Goal: Task Accomplishment & Management: Use online tool/utility

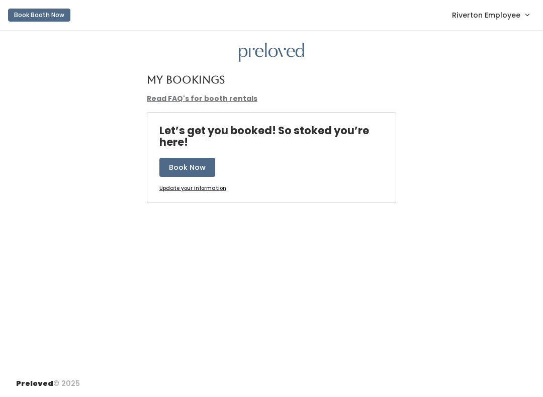
click at [507, 17] on span "Riverton Employee" at bounding box center [486, 15] width 68 height 11
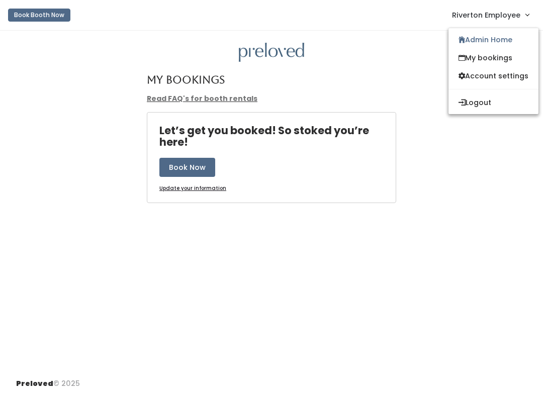
click at [505, 37] on link "Admin Home" at bounding box center [493, 40] width 90 height 18
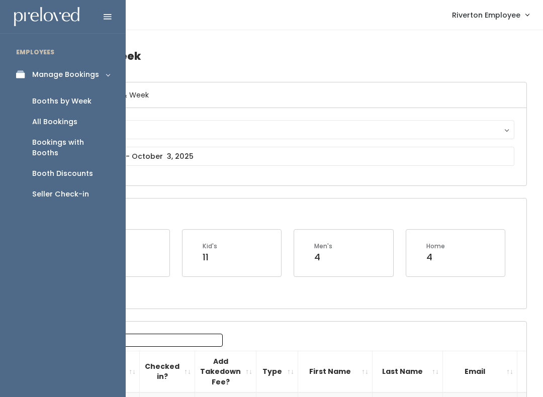
click at [78, 189] on div "Seller Check-in" at bounding box center [60, 194] width 57 height 11
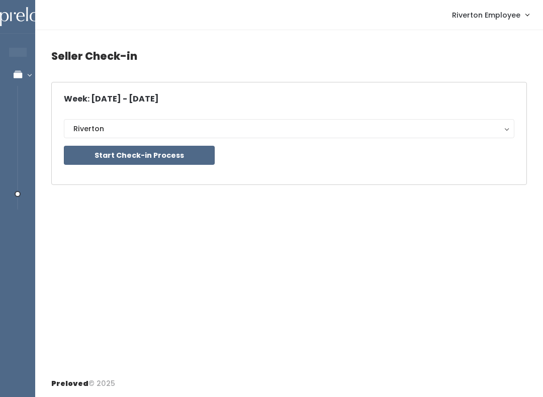
click at [155, 158] on button "Start Check-in Process" at bounding box center [139, 155] width 151 height 19
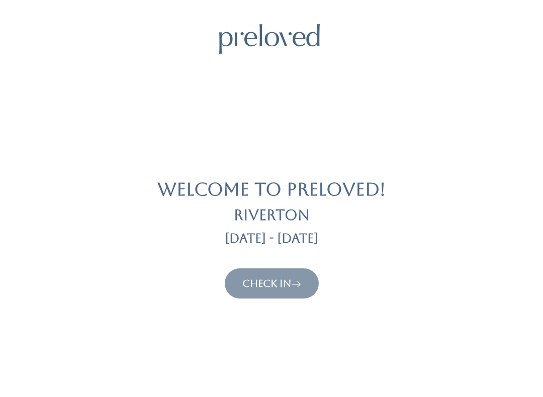
click at [289, 288] on link "Check In" at bounding box center [271, 284] width 59 height 12
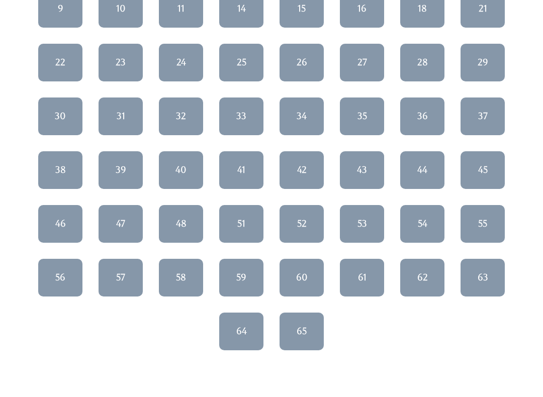
scroll to position [196, 0]
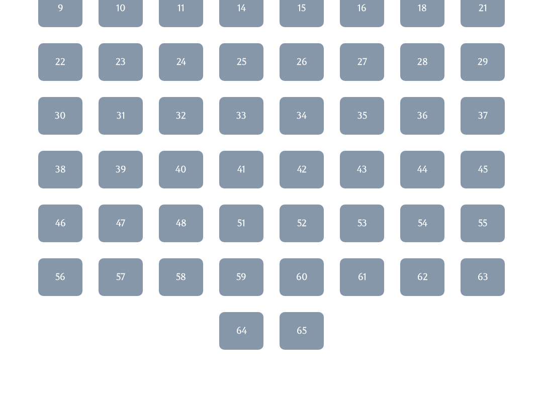
click at [52, 217] on link "46" at bounding box center [60, 224] width 44 height 38
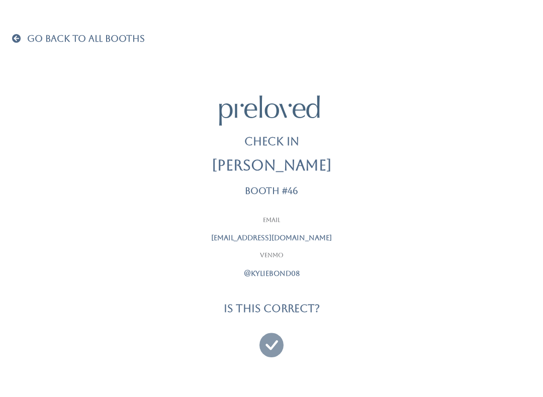
click at [265, 343] on icon at bounding box center [271, 341] width 24 height 34
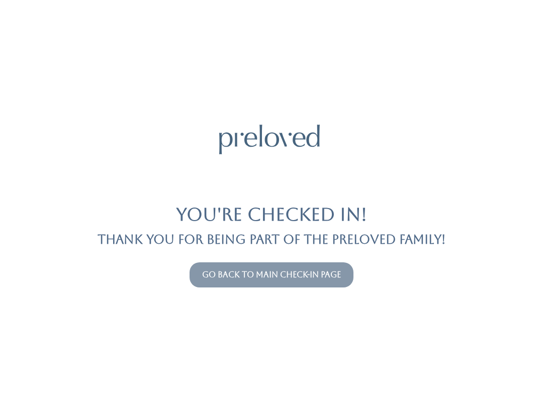
click at [324, 278] on link "Go back to main check-in page" at bounding box center [271, 275] width 139 height 10
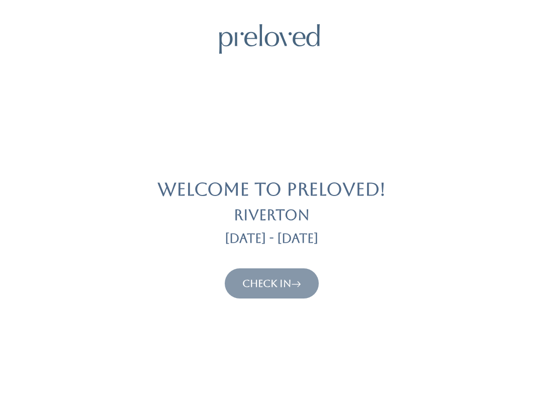
click at [294, 280] on icon at bounding box center [296, 284] width 10 height 12
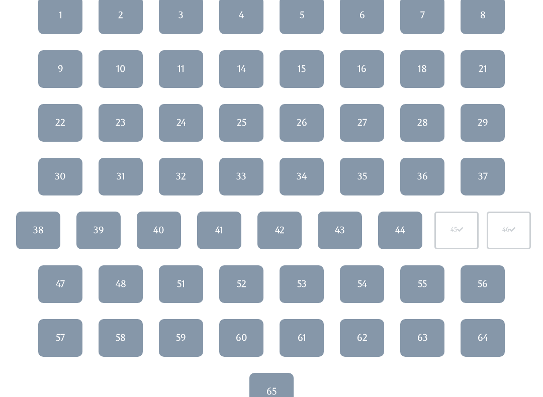
scroll to position [137, 0]
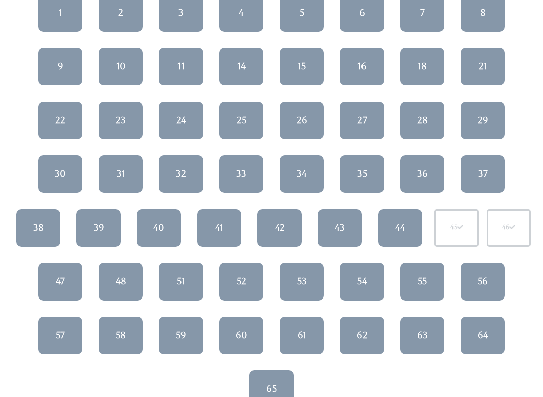
click at [127, 339] on link "58" at bounding box center [121, 336] width 44 height 38
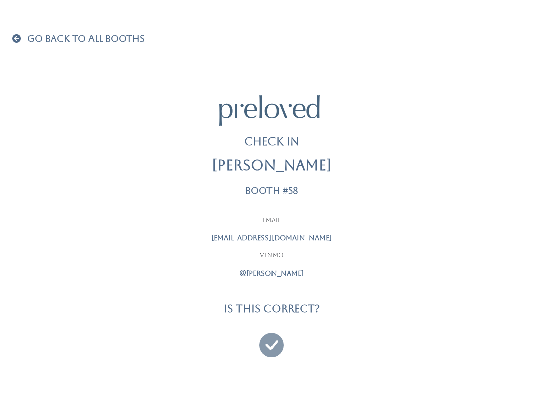
click at [265, 353] on icon at bounding box center [271, 341] width 24 height 34
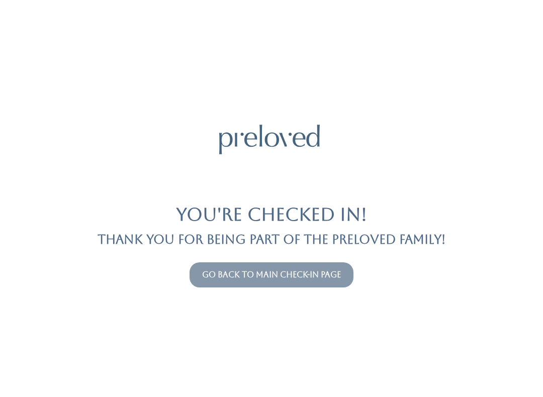
click at [288, 274] on link "Go back to main check-in page" at bounding box center [271, 275] width 139 height 10
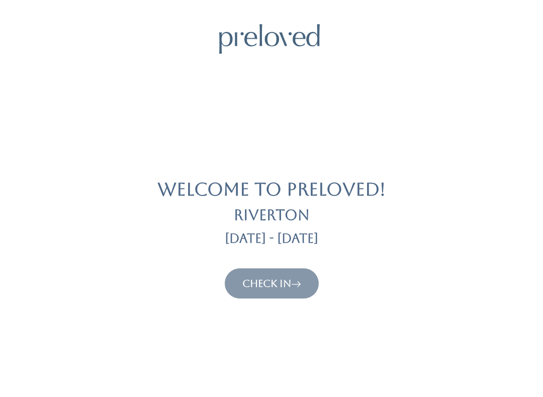
click at [282, 281] on link "Check In" at bounding box center [271, 284] width 59 height 12
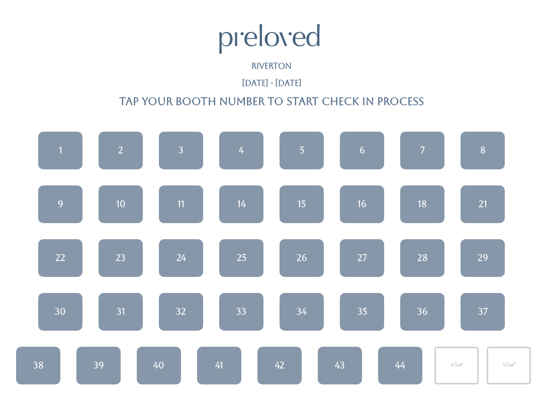
click at [425, 256] on div "28" at bounding box center [422, 257] width 11 height 13
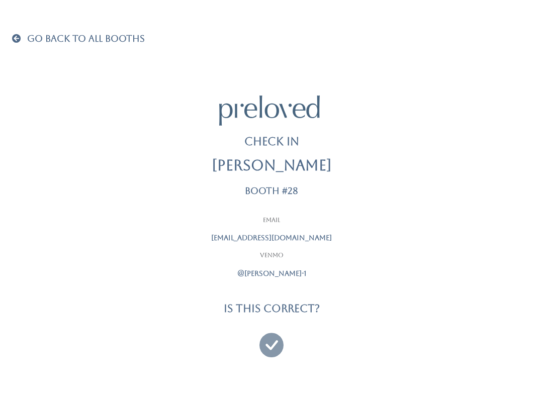
click at [273, 341] on icon at bounding box center [271, 341] width 24 height 34
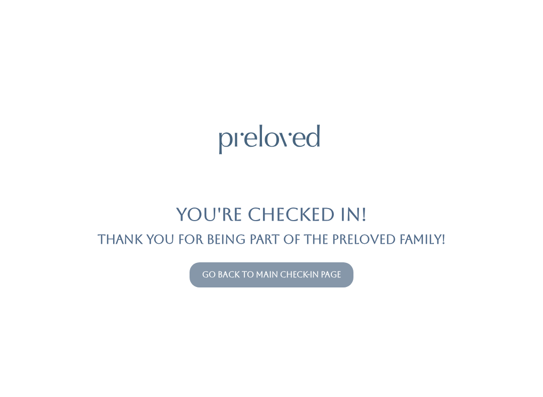
click at [311, 274] on link "Go back to main check-in page" at bounding box center [271, 275] width 139 height 10
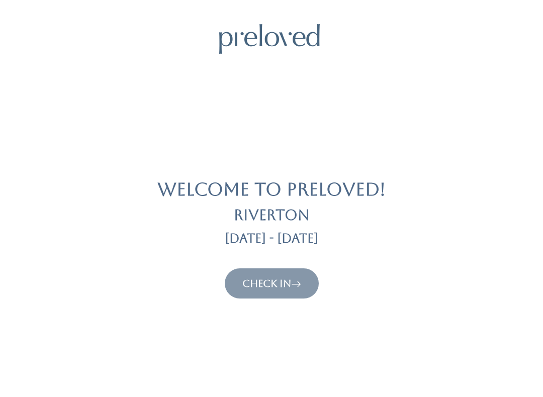
click at [281, 279] on link "Check In" at bounding box center [271, 284] width 59 height 12
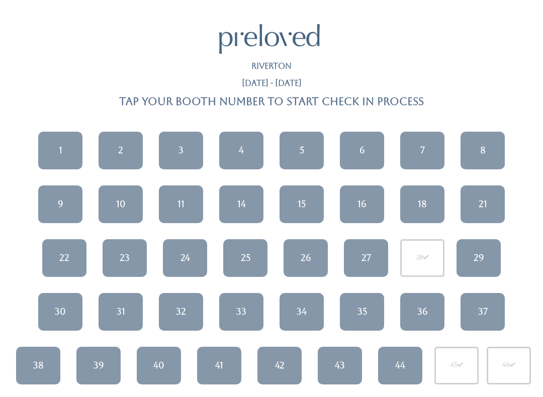
click at [190, 207] on link "11" at bounding box center [181, 205] width 44 height 38
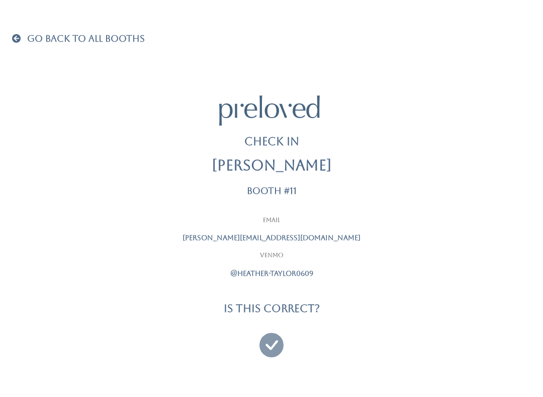
click at [270, 339] on icon at bounding box center [271, 341] width 24 height 34
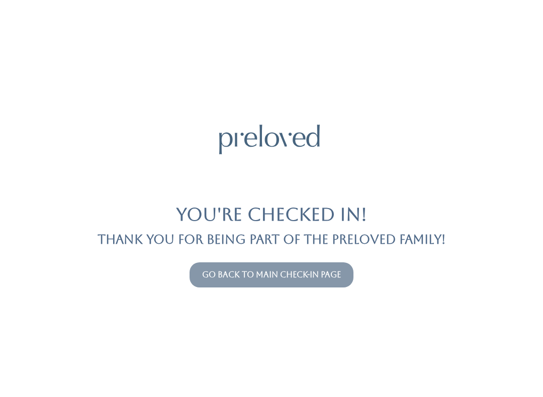
click at [307, 274] on link "Go back to main check-in page" at bounding box center [271, 275] width 139 height 10
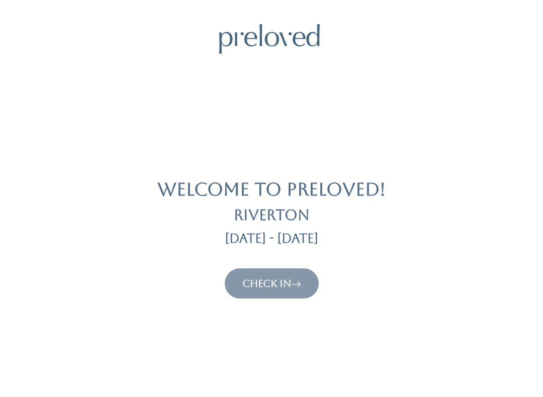
click at [294, 282] on icon at bounding box center [296, 284] width 10 height 12
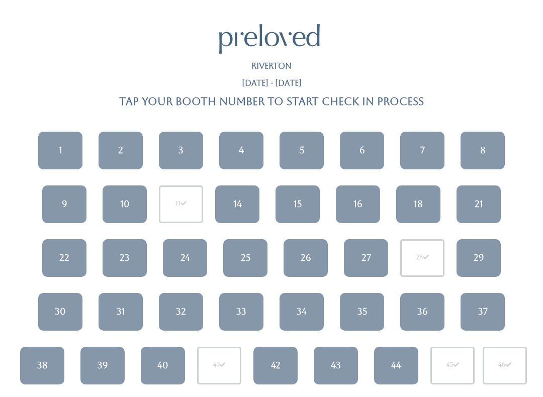
click at [156, 375] on link "40" at bounding box center [163, 366] width 44 height 38
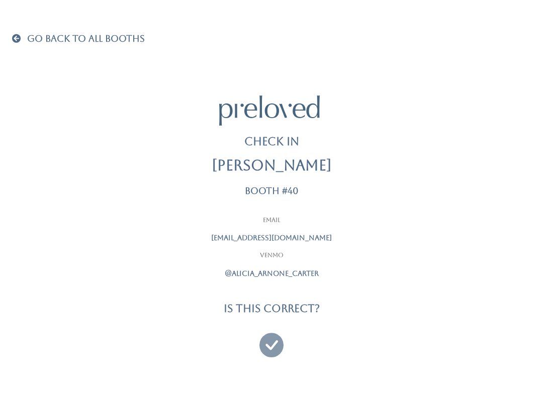
click at [267, 344] on icon at bounding box center [271, 341] width 24 height 34
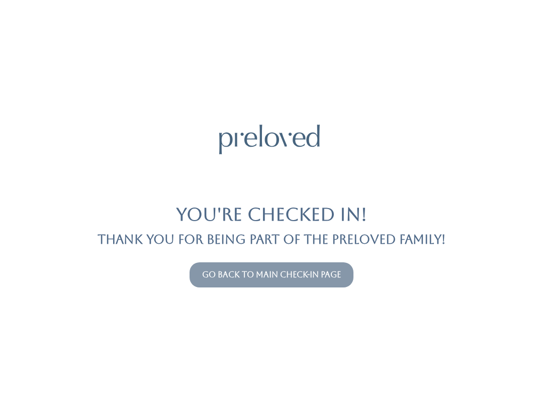
click at [257, 273] on link "Go back to main check-in page" at bounding box center [271, 275] width 139 height 10
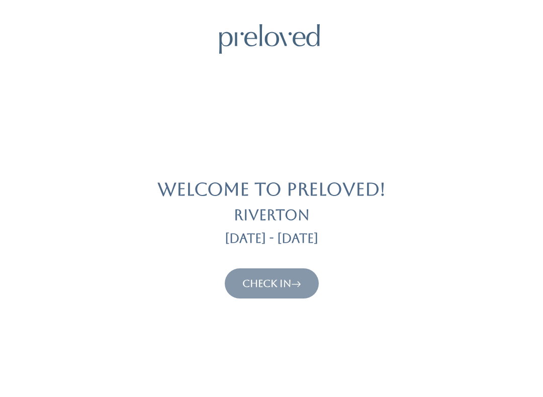
click at [264, 297] on button "Check In" at bounding box center [272, 283] width 94 height 30
click at [301, 278] on icon at bounding box center [296, 284] width 10 height 12
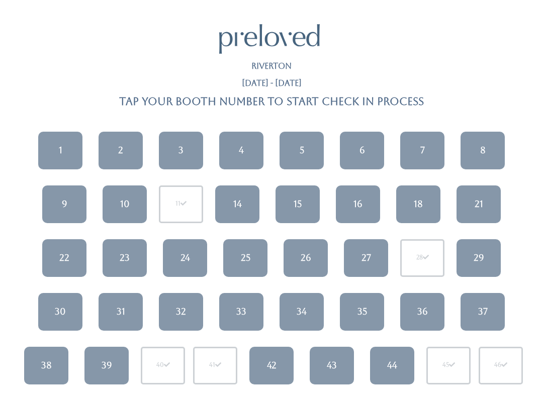
click at [132, 257] on link "23" at bounding box center [125, 258] width 44 height 38
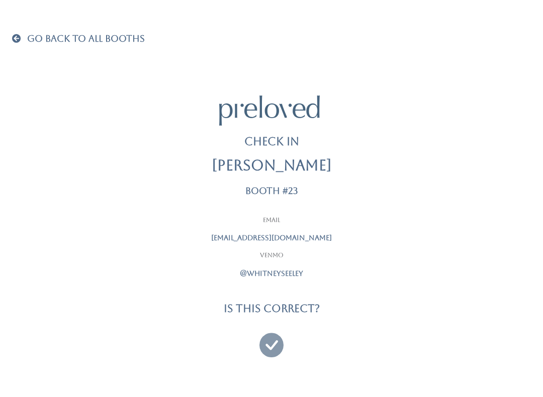
click at [276, 336] on icon at bounding box center [271, 341] width 24 height 34
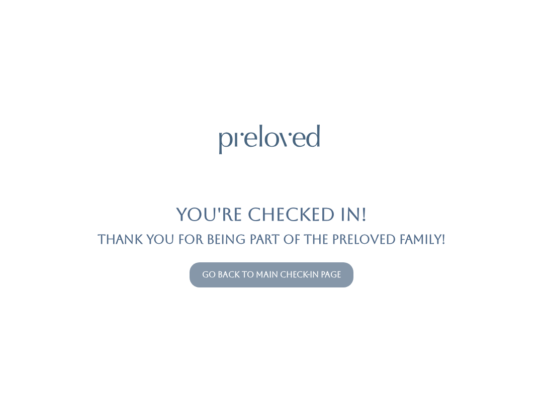
click at [364, 140] on div at bounding box center [271, 140] width 519 height 30
click at [305, 276] on link "Go back to main check-in page" at bounding box center [271, 275] width 139 height 10
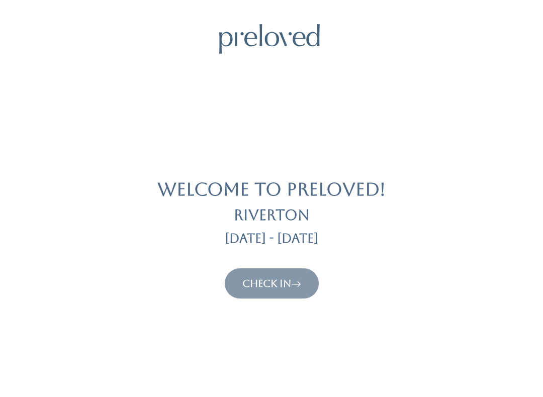
click at [280, 288] on link "Check In" at bounding box center [271, 284] width 59 height 12
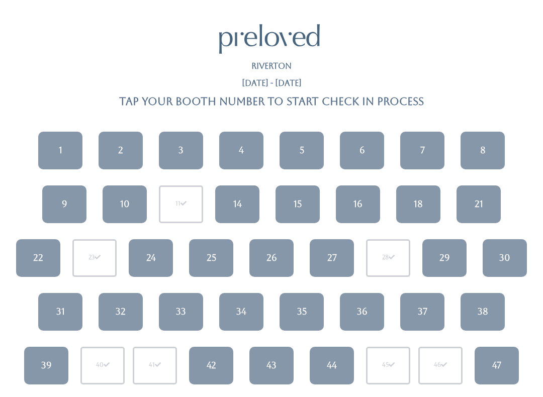
click at [66, 144] on link "1" at bounding box center [60, 151] width 44 height 38
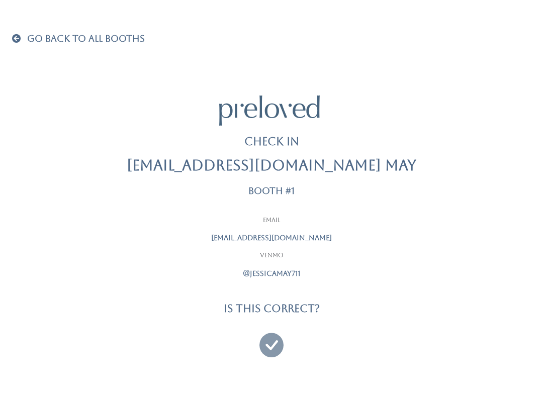
click at [279, 339] on icon at bounding box center [271, 341] width 24 height 34
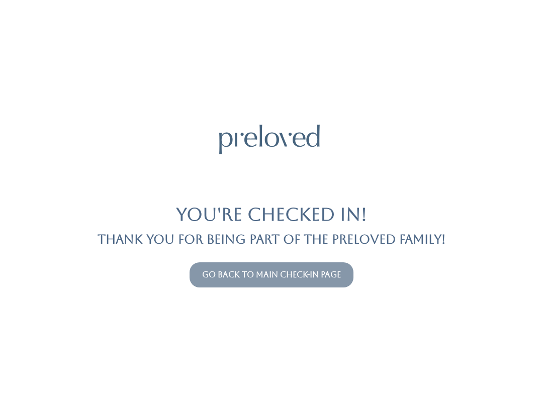
click at [329, 262] on button "Go back to main check-in page" at bounding box center [272, 274] width 164 height 25
click at [334, 278] on link "Go back to main check-in page" at bounding box center [271, 275] width 139 height 10
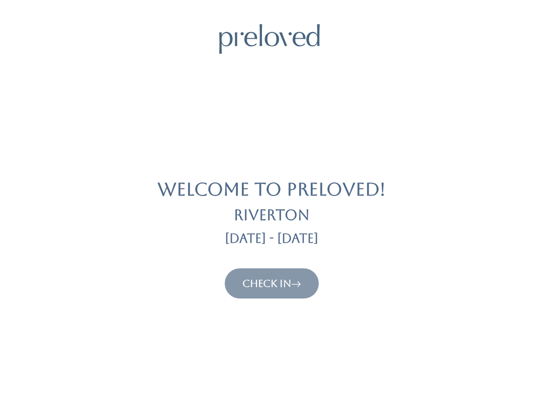
click at [272, 278] on link "Check In" at bounding box center [271, 284] width 59 height 12
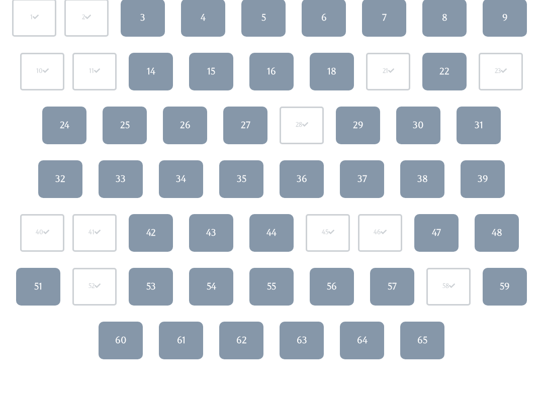
scroll to position [133, 0]
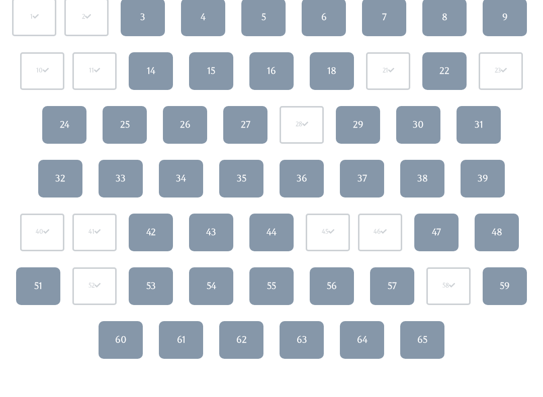
click at [346, 287] on link "56" at bounding box center [332, 287] width 44 height 38
click at [318, 272] on link "56" at bounding box center [332, 287] width 44 height 38
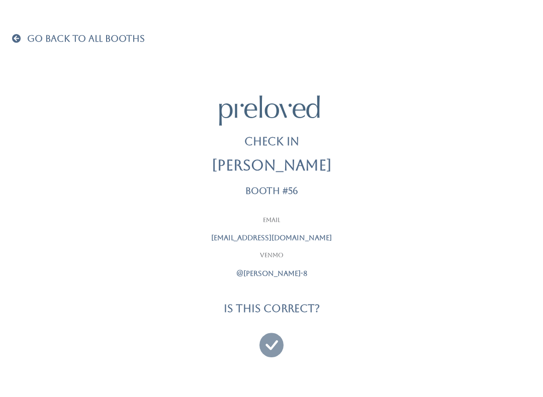
click at [267, 303] on h4 "Is this correct?" at bounding box center [272, 309] width 96 height 12
click at [276, 334] on icon at bounding box center [271, 341] width 24 height 34
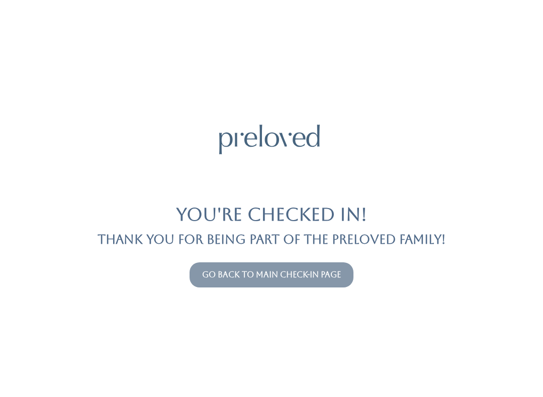
click at [285, 275] on link "Go back to main check-in page" at bounding box center [271, 275] width 139 height 10
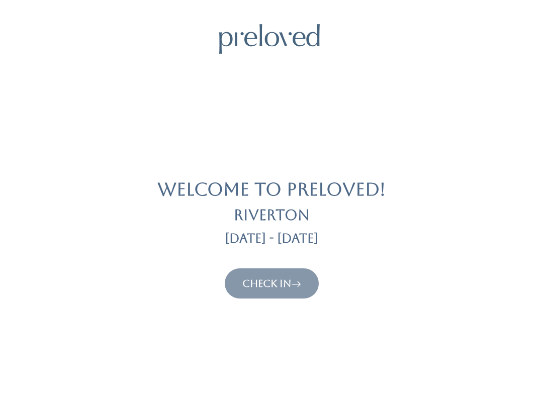
click at [252, 269] on button "Check In" at bounding box center [272, 283] width 94 height 30
click at [264, 282] on link "Check In" at bounding box center [271, 284] width 59 height 12
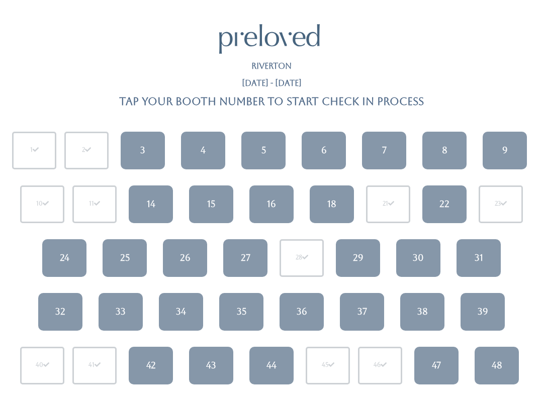
click at [483, 257] on div "31" at bounding box center [479, 257] width 9 height 13
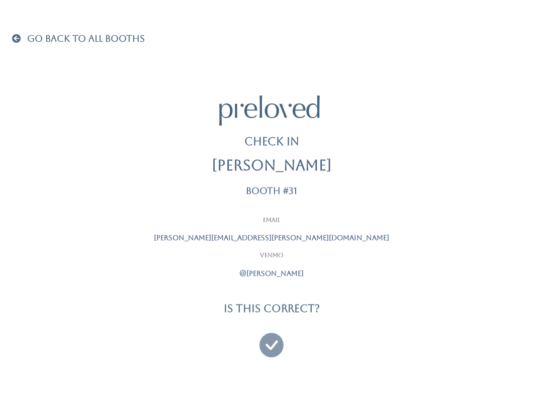
click at [274, 339] on icon at bounding box center [271, 341] width 24 height 34
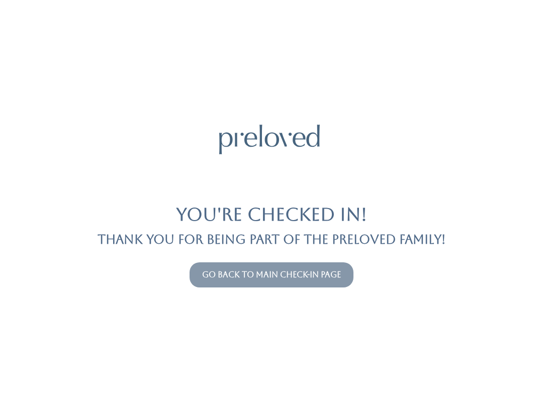
click at [250, 286] on button "Go back to main check-in page" at bounding box center [272, 274] width 164 height 25
click at [246, 270] on link "Go back to main check-in page" at bounding box center [271, 275] width 139 height 10
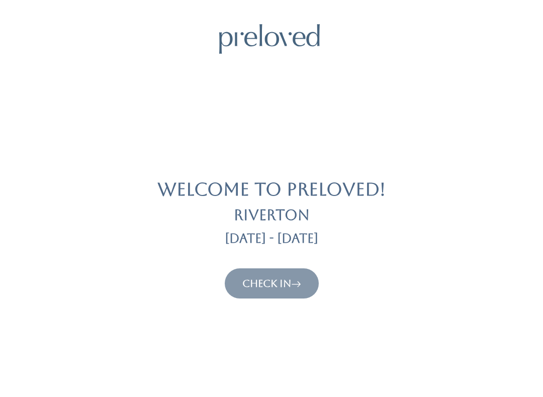
click at [246, 288] on link "Check In" at bounding box center [271, 284] width 59 height 12
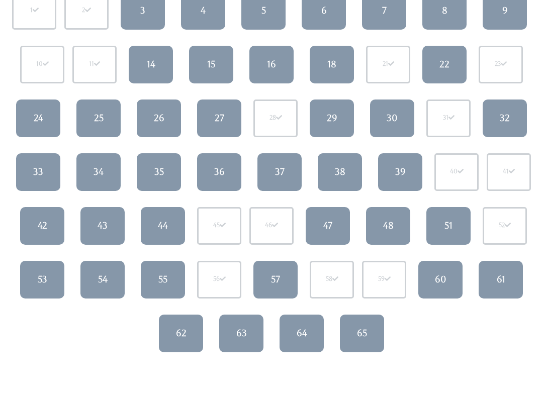
scroll to position [147, 0]
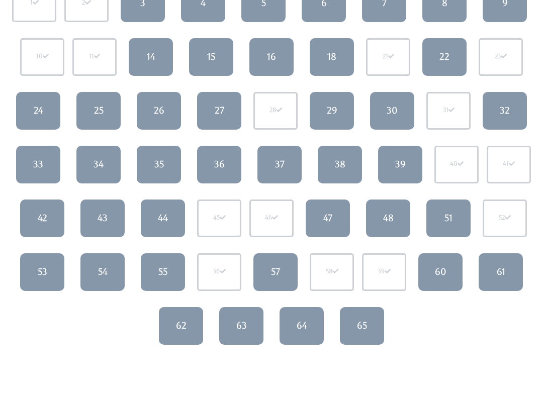
click at [50, 274] on link "53" at bounding box center [42, 272] width 44 height 38
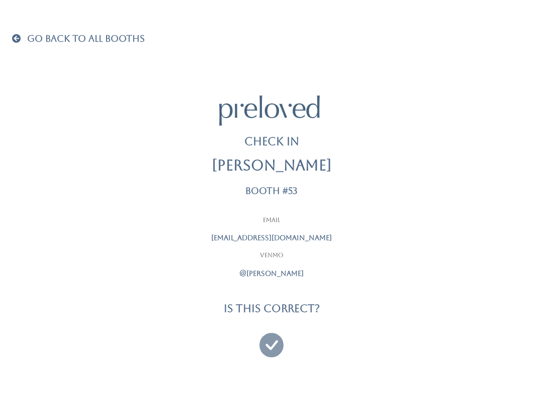
click at [263, 346] on icon at bounding box center [271, 341] width 24 height 34
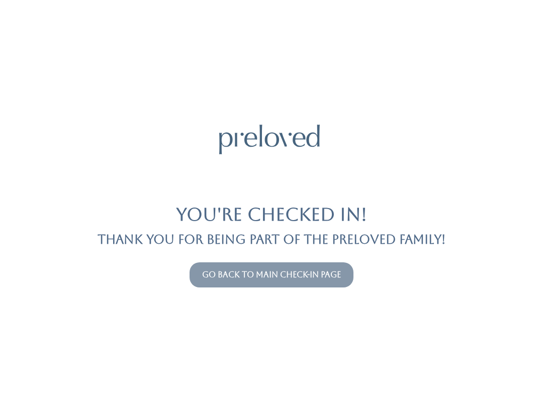
click at [193, 280] on button "Go back to main check-in page" at bounding box center [272, 274] width 164 height 25
click at [248, 277] on link "Go back to main check-in page" at bounding box center [271, 275] width 139 height 10
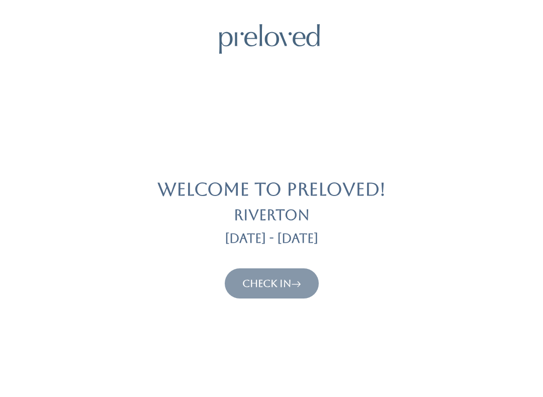
click at [262, 288] on link "Check In" at bounding box center [271, 284] width 59 height 12
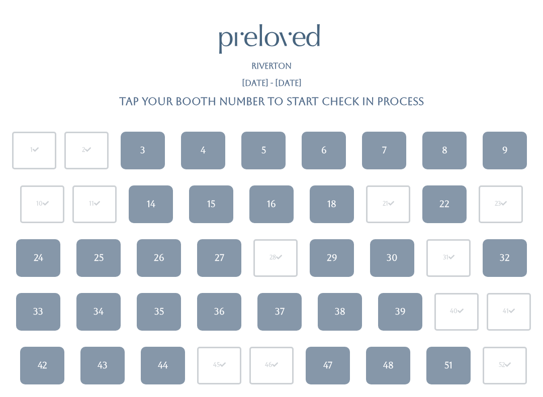
click at [51, 253] on link "24" at bounding box center [38, 258] width 44 height 38
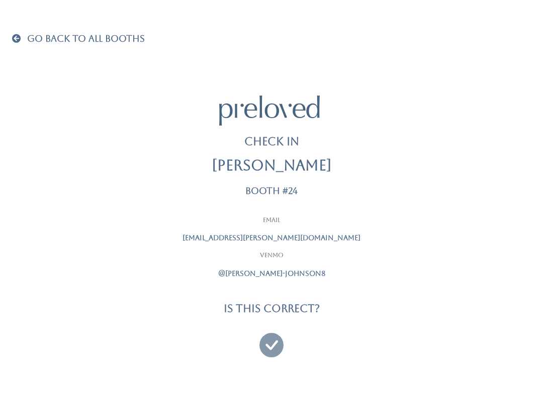
click at [277, 343] on icon at bounding box center [271, 341] width 24 height 34
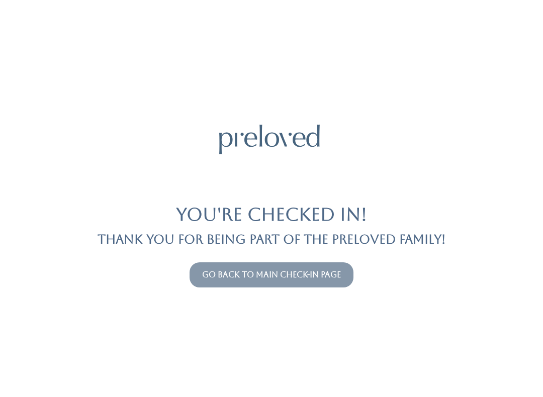
click at [311, 278] on link "Go back to main check-in page" at bounding box center [271, 275] width 139 height 10
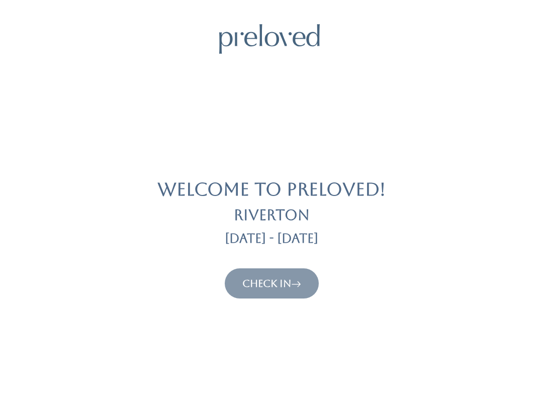
click at [281, 288] on link "Check In" at bounding box center [271, 284] width 59 height 12
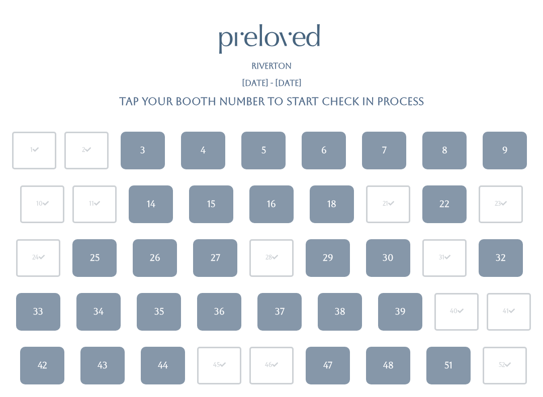
click at [93, 266] on link "25" at bounding box center [94, 258] width 44 height 38
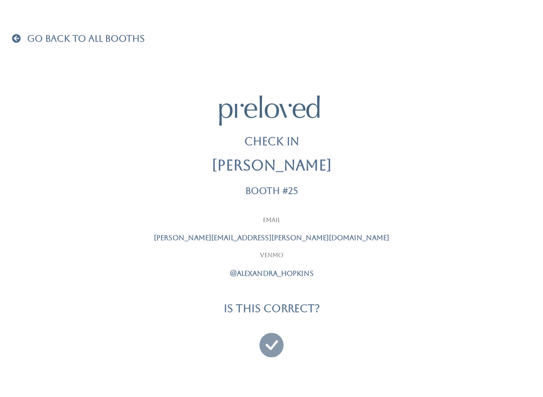
click at [278, 340] on icon at bounding box center [271, 341] width 24 height 34
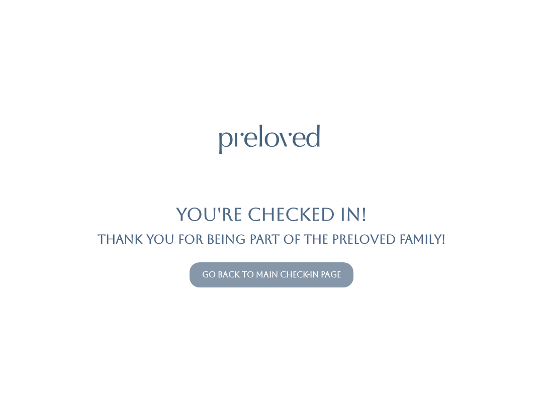
click at [291, 278] on link "Go back to main check-in page" at bounding box center [271, 275] width 139 height 10
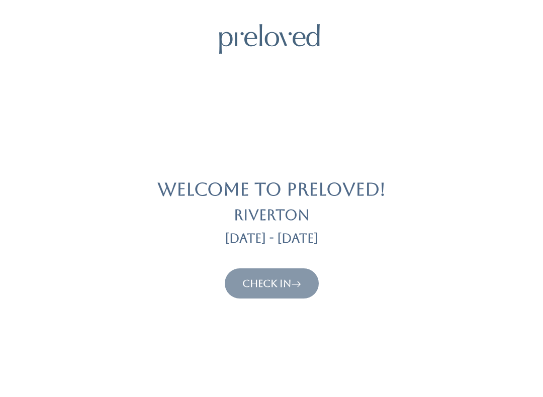
click at [271, 283] on link "Check In" at bounding box center [271, 284] width 59 height 12
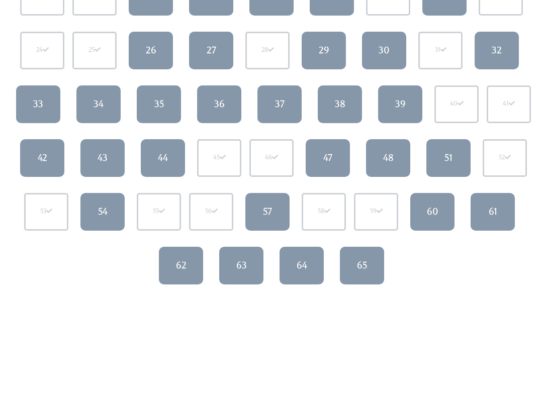
scroll to position [208, 0]
click at [110, 204] on link "54" at bounding box center [102, 212] width 44 height 38
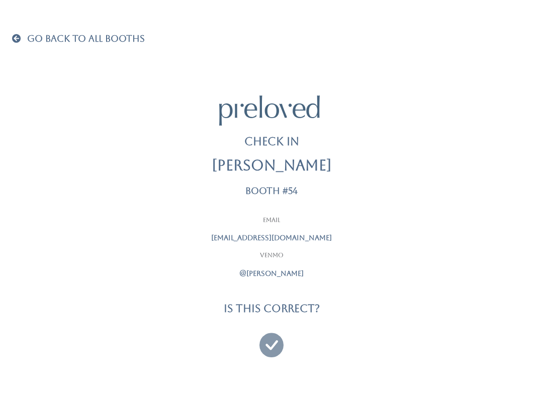
click at [21, 44] on link "Go Back To All Booths" at bounding box center [78, 39] width 133 height 10
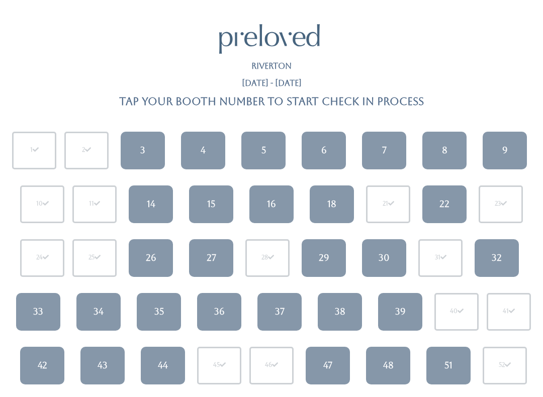
click at [159, 305] on div "35" at bounding box center [159, 311] width 10 height 13
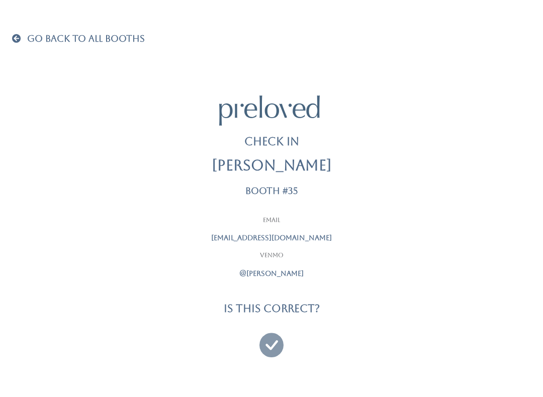
click at [267, 343] on icon at bounding box center [271, 341] width 24 height 34
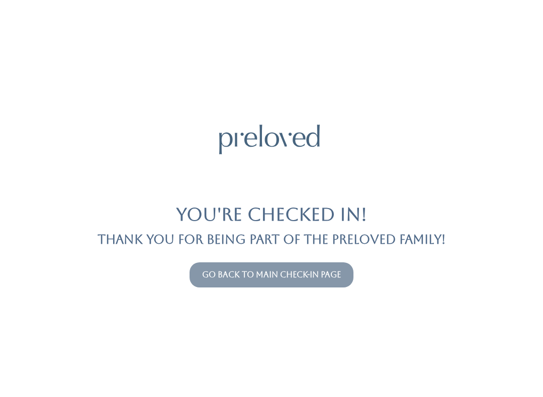
click at [294, 277] on link "Go back to main check-in page" at bounding box center [271, 275] width 139 height 10
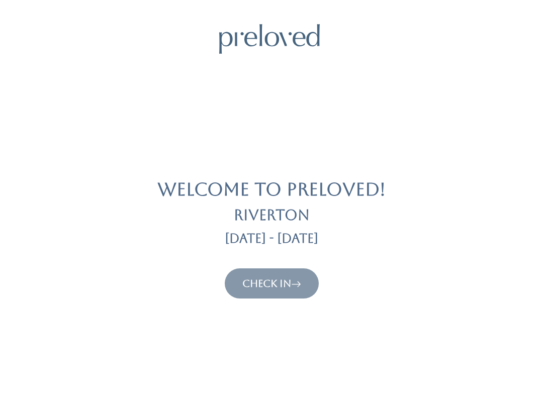
click at [249, 269] on button "Check In" at bounding box center [272, 283] width 94 height 30
click at [295, 285] on icon at bounding box center [296, 284] width 10 height 12
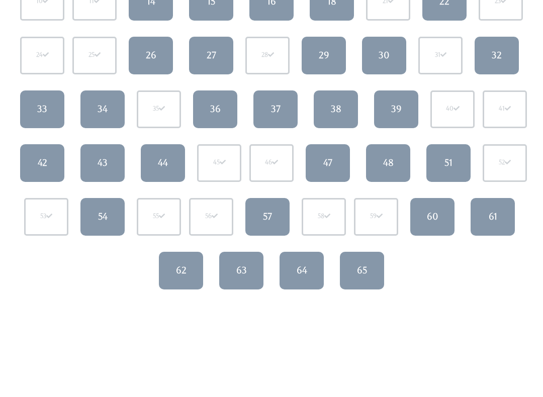
scroll to position [203, 0]
click at [420, 213] on link "60" at bounding box center [432, 217] width 44 height 38
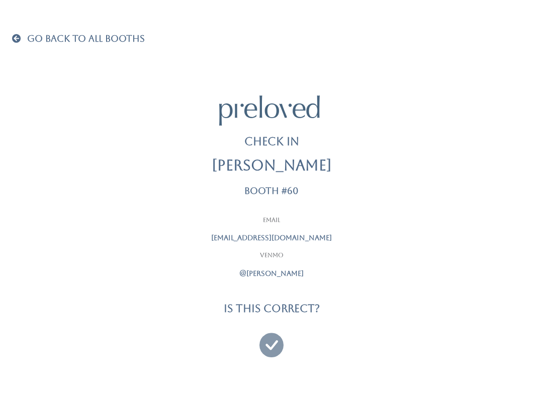
click at [274, 344] on icon at bounding box center [271, 341] width 24 height 34
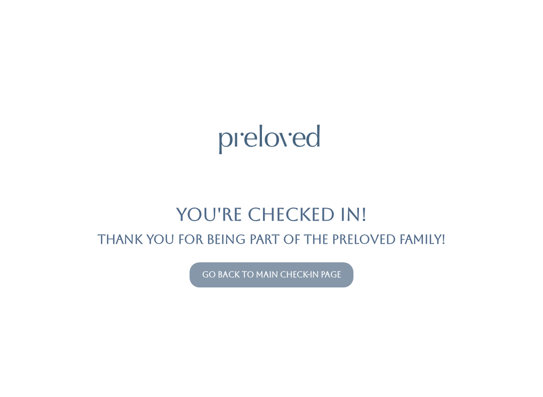
click at [284, 267] on button "Go back to main check-in page" at bounding box center [272, 274] width 164 height 25
click at [273, 272] on link "Go back to main check-in page" at bounding box center [271, 275] width 139 height 10
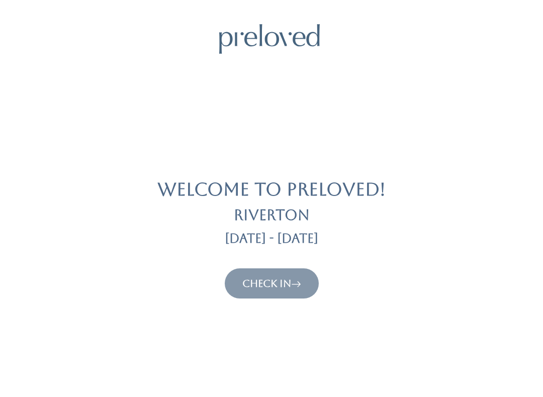
click at [276, 285] on link "Check In" at bounding box center [271, 284] width 59 height 12
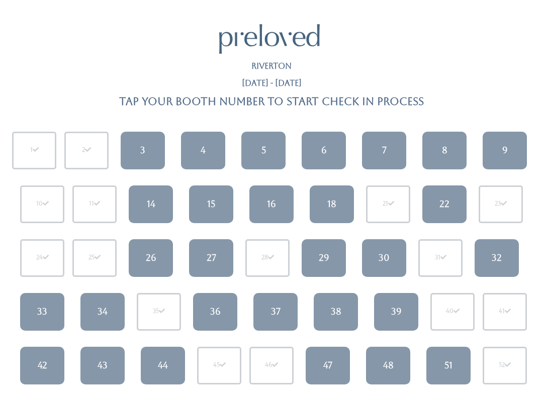
click at [102, 316] on div "34" at bounding box center [103, 311] width 10 height 13
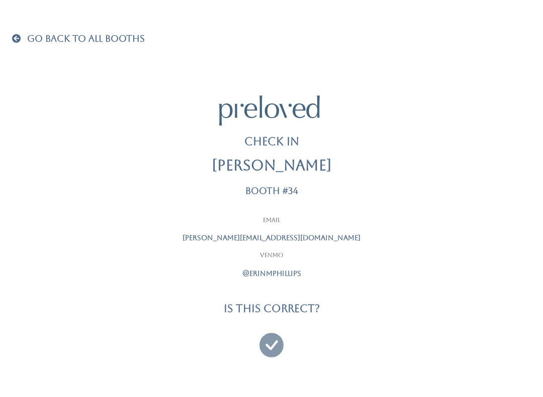
click at [281, 303] on h4 "Is this correct?" at bounding box center [272, 309] width 96 height 12
click at [281, 337] on icon at bounding box center [271, 341] width 24 height 34
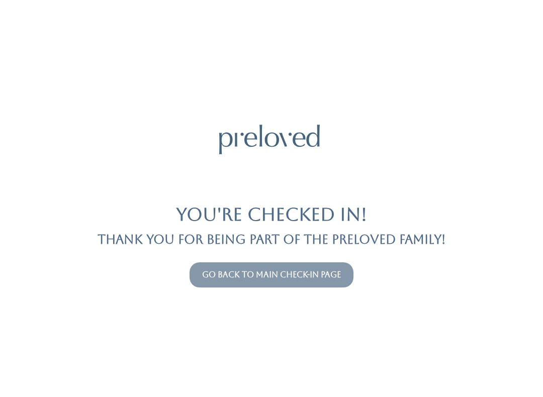
click at [306, 279] on link "Go back to main check-in page" at bounding box center [271, 275] width 139 height 10
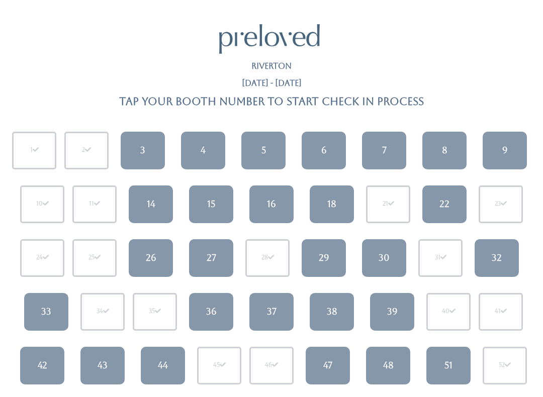
click at [215, 259] on div "27" at bounding box center [212, 257] width 10 height 13
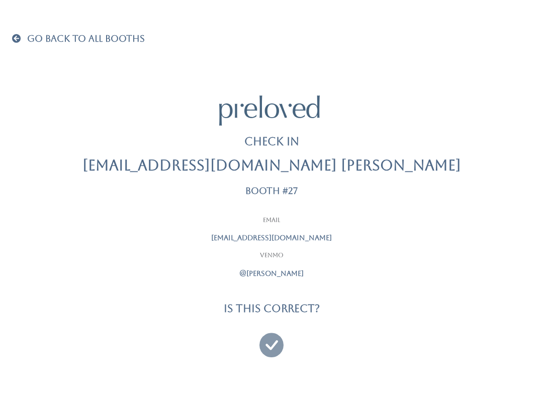
click at [264, 347] on icon at bounding box center [271, 341] width 24 height 34
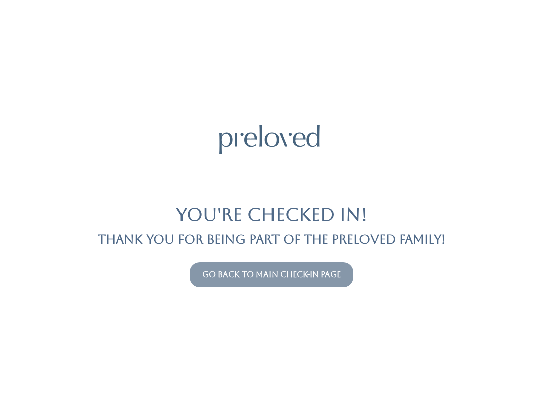
click at [237, 270] on link "Go back to main check-in page" at bounding box center [271, 275] width 139 height 10
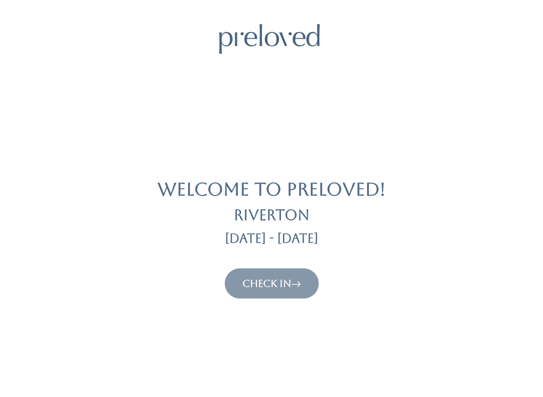
click at [285, 287] on link "Check In" at bounding box center [271, 284] width 59 height 12
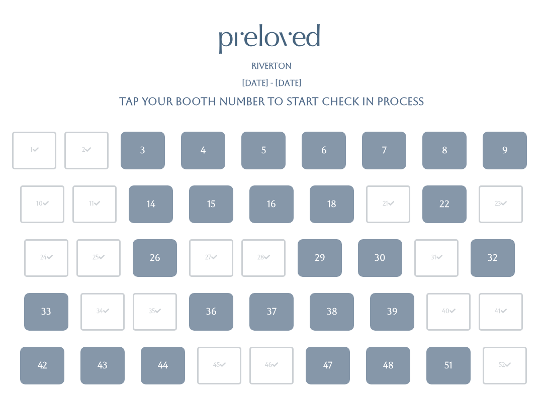
click at [158, 258] on div "26" at bounding box center [155, 257] width 11 height 13
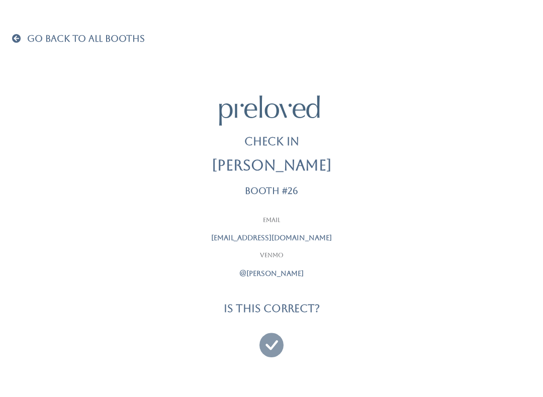
click at [270, 336] on icon at bounding box center [271, 341] width 24 height 34
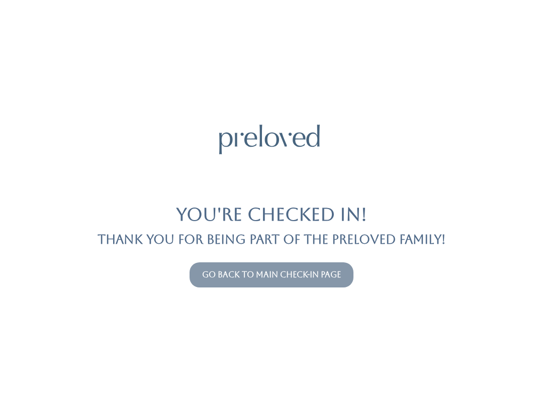
click at [320, 275] on link "Go back to main check-in page" at bounding box center [271, 275] width 139 height 10
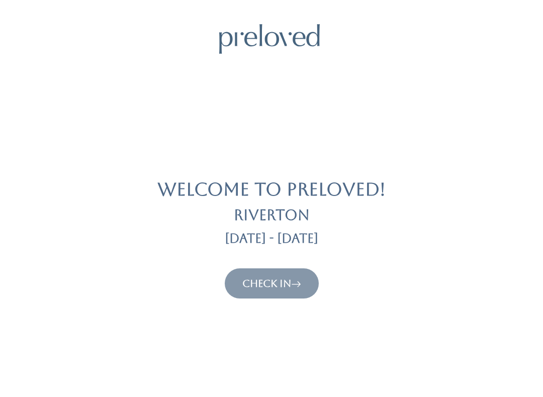
click at [292, 278] on link "Check In" at bounding box center [271, 284] width 59 height 12
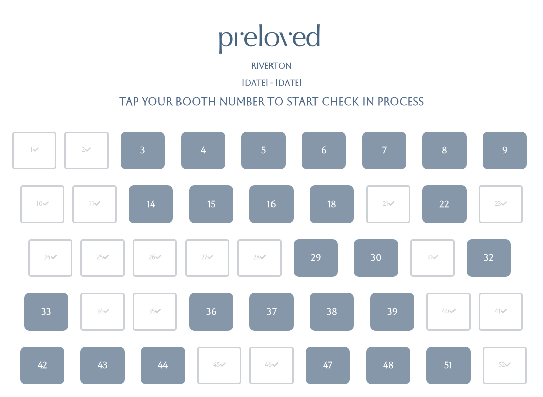
click at [270, 315] on div "37" at bounding box center [272, 311] width 10 height 13
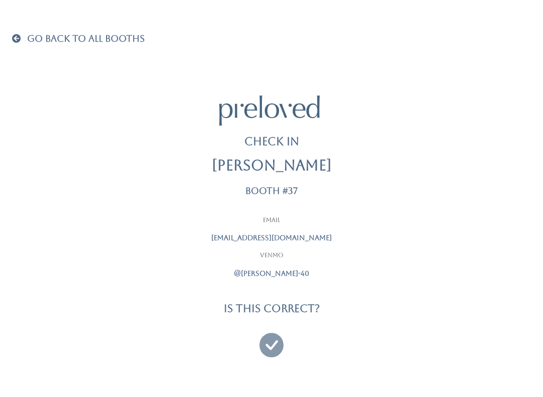
click at [274, 312] on h4 "Is this correct?" at bounding box center [272, 309] width 96 height 12
click at [278, 338] on icon at bounding box center [271, 341] width 24 height 34
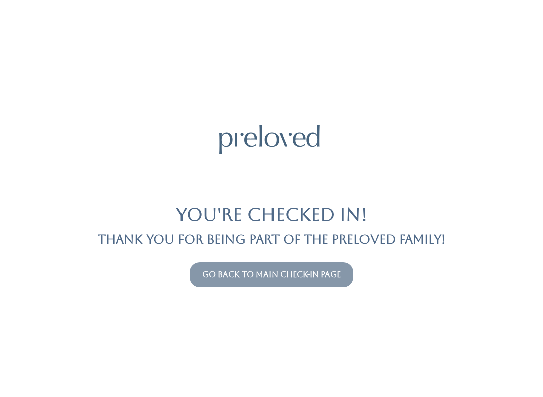
click at [310, 271] on link "Go back to main check-in page" at bounding box center [271, 275] width 139 height 10
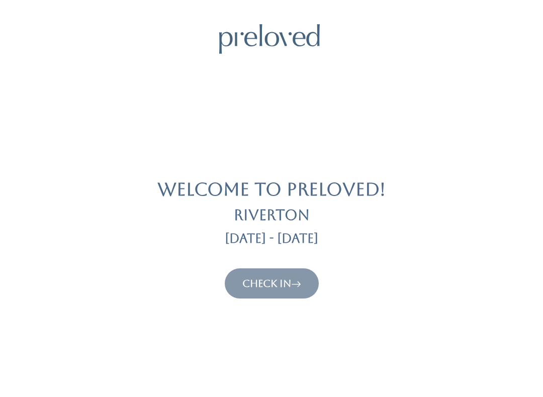
click at [256, 278] on link "Check In" at bounding box center [271, 284] width 59 height 12
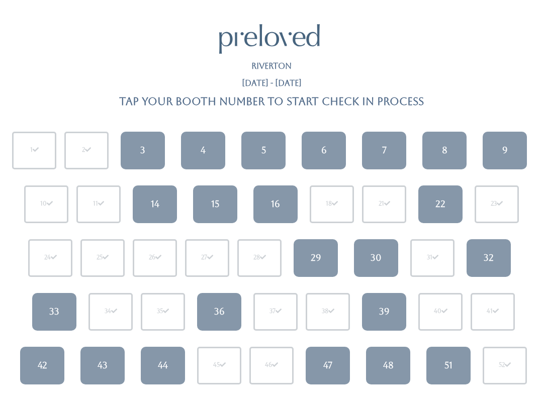
click at [442, 150] on div "8" at bounding box center [445, 150] width 6 height 13
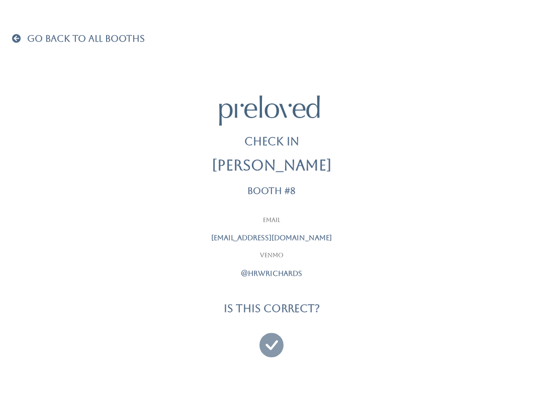
click at [268, 341] on icon at bounding box center [271, 341] width 24 height 34
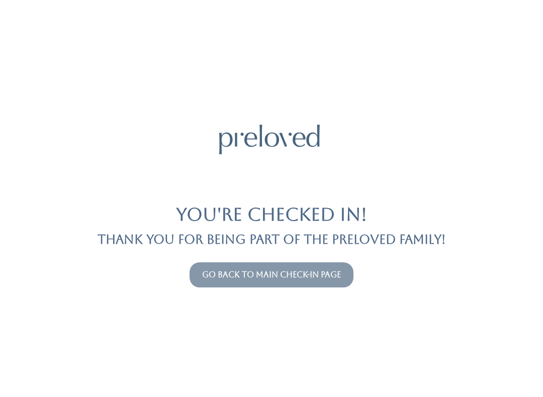
click at [237, 287] on button "Go back to main check-in page" at bounding box center [272, 274] width 164 height 25
click at [220, 257] on div "You're checked in! Thank you for being part of the Preloved family! Go back to …" at bounding box center [271, 198] width 519 height 397
click at [261, 276] on link "Go back to main check-in page" at bounding box center [271, 275] width 139 height 10
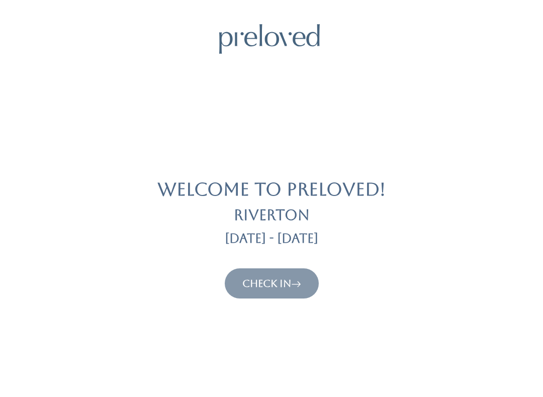
click at [275, 288] on link "Check In" at bounding box center [271, 284] width 59 height 12
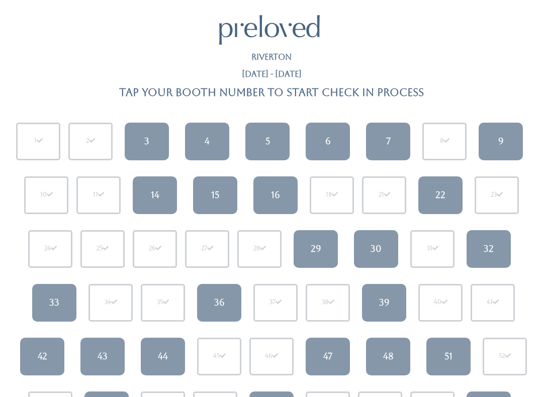
scroll to position [8, 0]
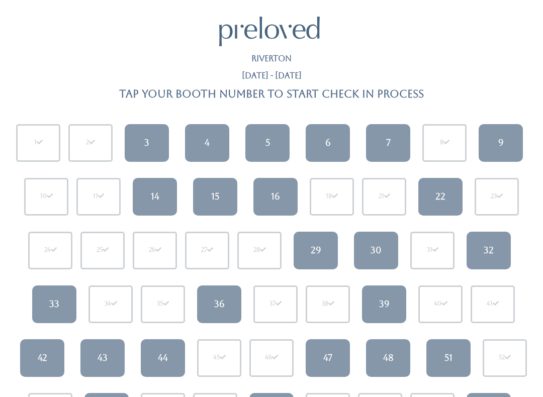
click at [310, 258] on link "29" at bounding box center [316, 251] width 44 height 38
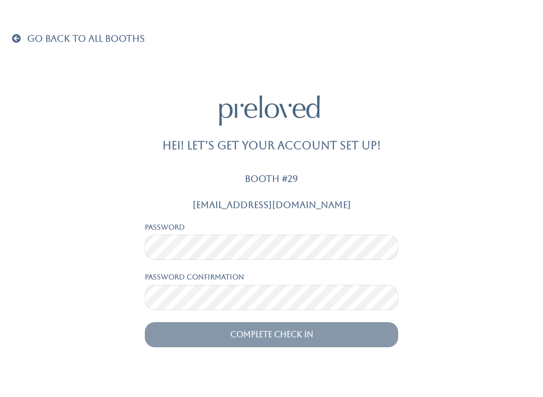
click at [232, 343] on input "Complete Check In" at bounding box center [271, 334] width 253 height 25
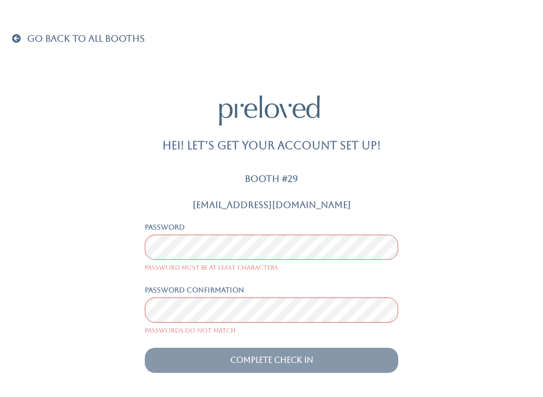
click at [23, 40] on span at bounding box center [18, 38] width 13 height 9
